Goal: Information Seeking & Learning: Learn about a topic

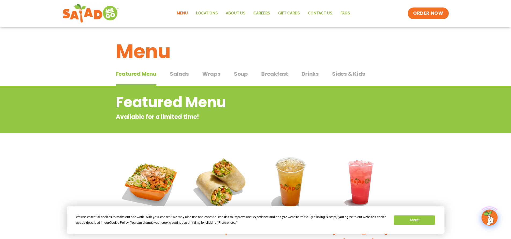
click at [186, 12] on link "Menu" at bounding box center [182, 13] width 19 height 12
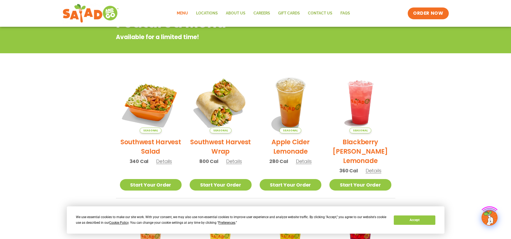
scroll to position [80, 0]
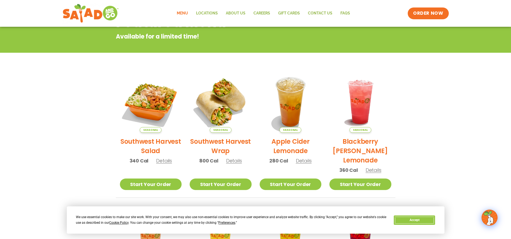
click at [429, 223] on button "Accept" at bounding box center [414, 220] width 41 height 9
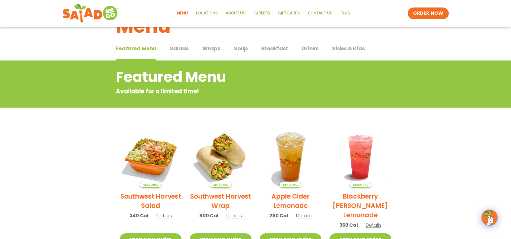
scroll to position [0, 0]
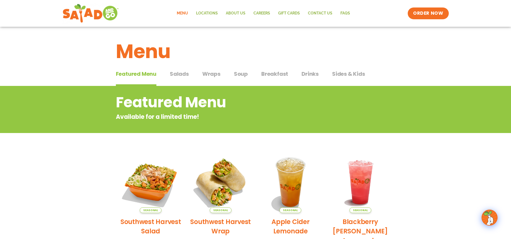
click at [212, 74] on span "Wraps" at bounding box center [211, 74] width 18 height 8
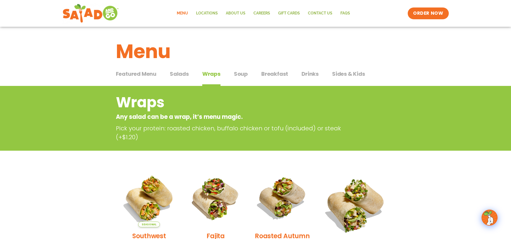
click at [264, 73] on span "Breakfast" at bounding box center [274, 74] width 27 height 8
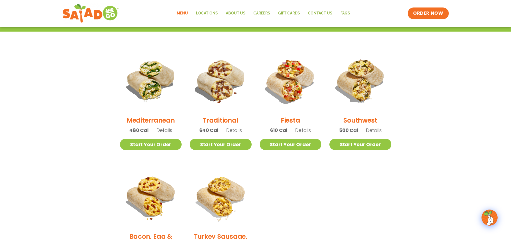
scroll to position [107, 0]
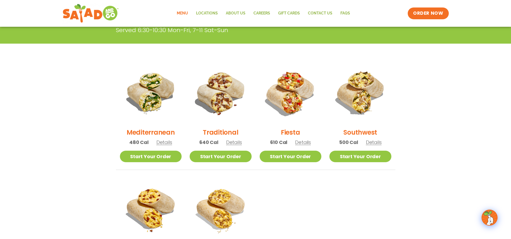
click at [236, 143] on span "Details" at bounding box center [234, 142] width 16 height 7
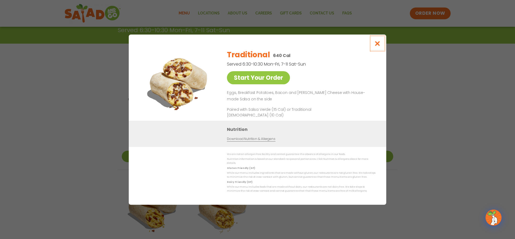
click at [379, 44] on icon "Close modal" at bounding box center [377, 44] width 7 height 6
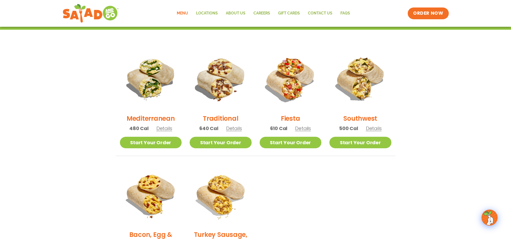
scroll to position [14, 0]
